Goal: Find contact information: Find contact information

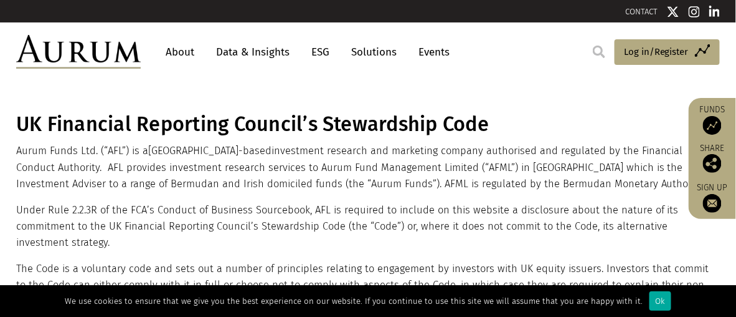
click at [356, 115] on h1 "UK Financial Reporting Council’s Stewardship Code" at bounding box center [366, 124] width 701 height 24
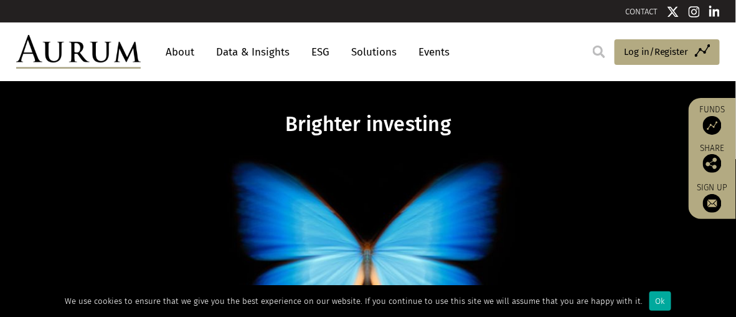
click at [633, 13] on link "CONTACT" at bounding box center [642, 11] width 32 height 9
